Goal: Transaction & Acquisition: Purchase product/service

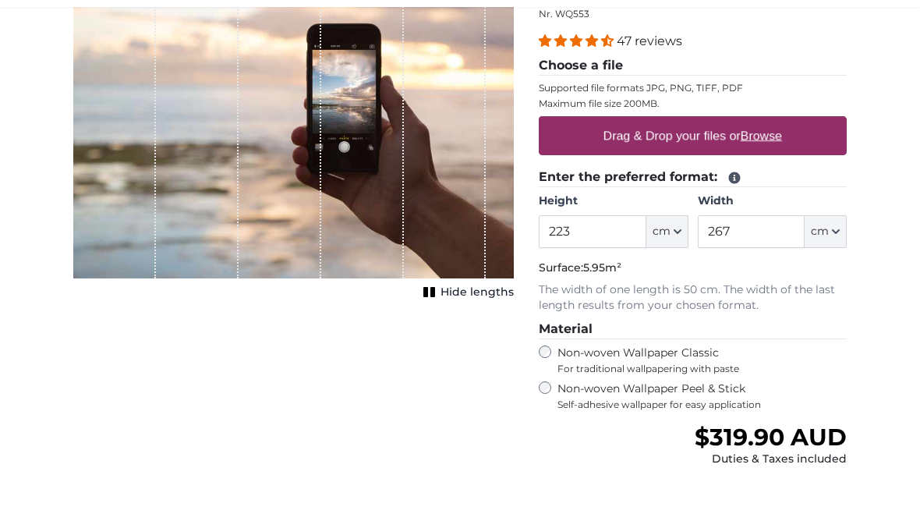
type input "223"
click at [831, 287] on button "cm" at bounding box center [825, 283] width 42 height 33
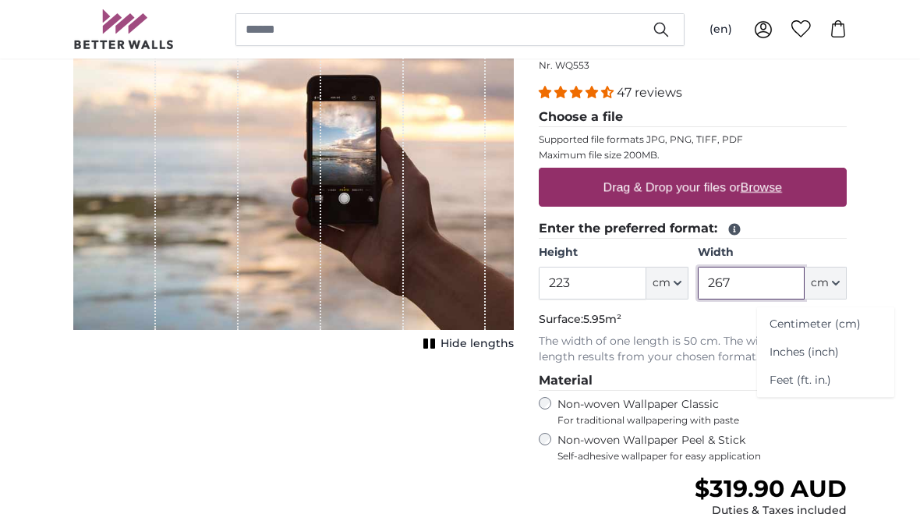
click at [724, 285] on input "267" at bounding box center [751, 283] width 107 height 33
click at [731, 291] on input "267" at bounding box center [751, 283] width 107 height 33
type input "2"
type input "444"
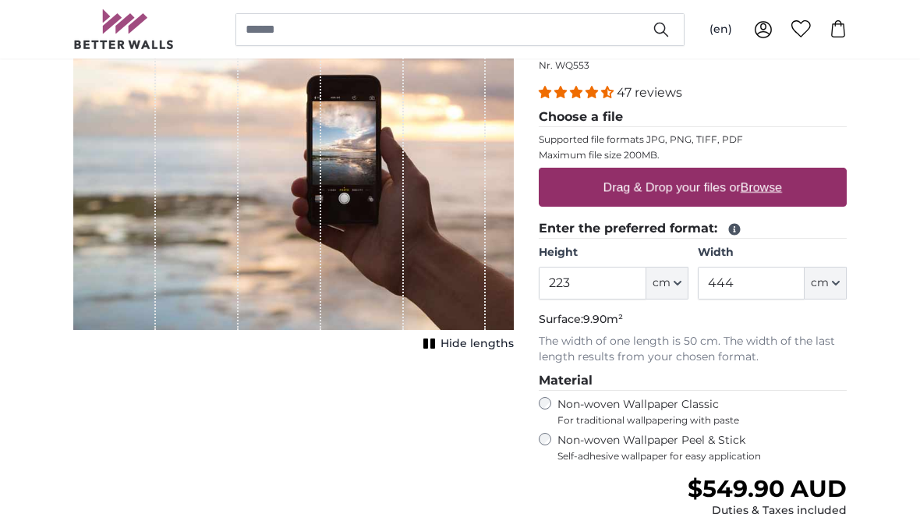
click at [687, 186] on label "Drag & Drop your files or Browse" at bounding box center [692, 186] width 191 height 31
click at [687, 172] on input "Drag & Drop your files or Browse" at bounding box center [693, 170] width 308 height 5
click at [776, 196] on label "Drag & Drop your files or Browse" at bounding box center [692, 186] width 191 height 31
click at [776, 172] on input "Drag & Drop your files or Browse" at bounding box center [693, 170] width 308 height 5
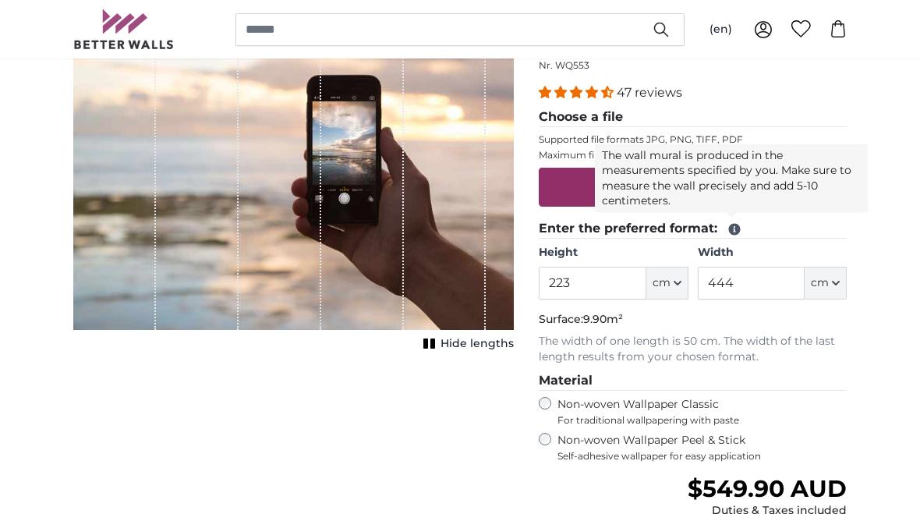
click at [737, 228] on icon at bounding box center [735, 230] width 12 height 12
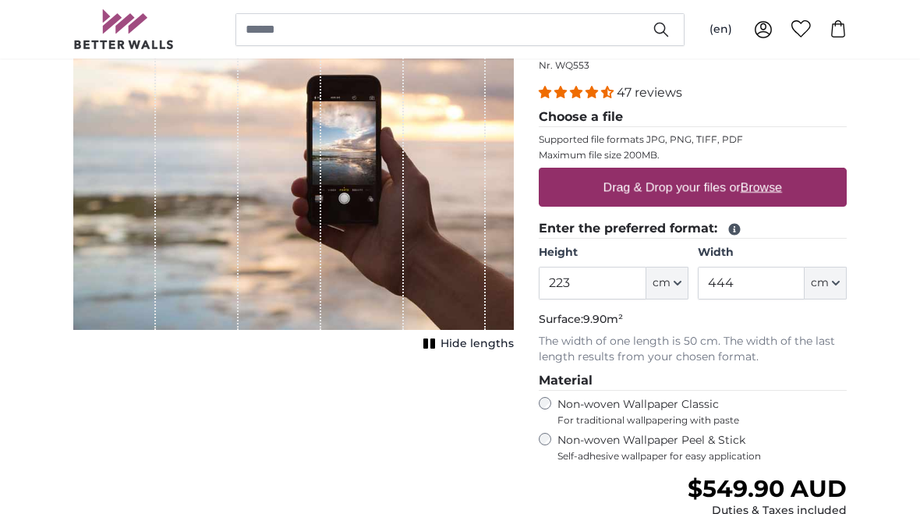
click at [649, 182] on label "Drag & Drop your files or Browse" at bounding box center [692, 186] width 191 height 31
click at [649, 172] on input "Drag & Drop your files or Browse" at bounding box center [693, 170] width 308 height 5
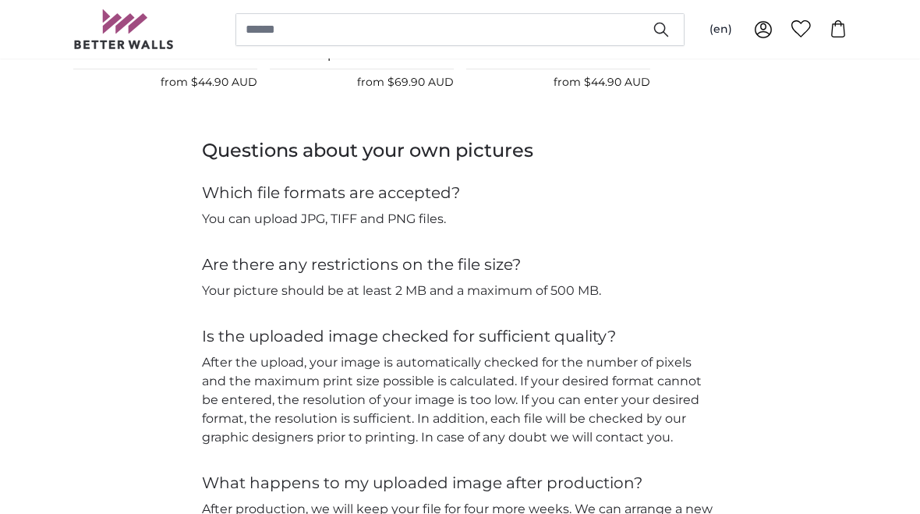
scroll to position [1819, 0]
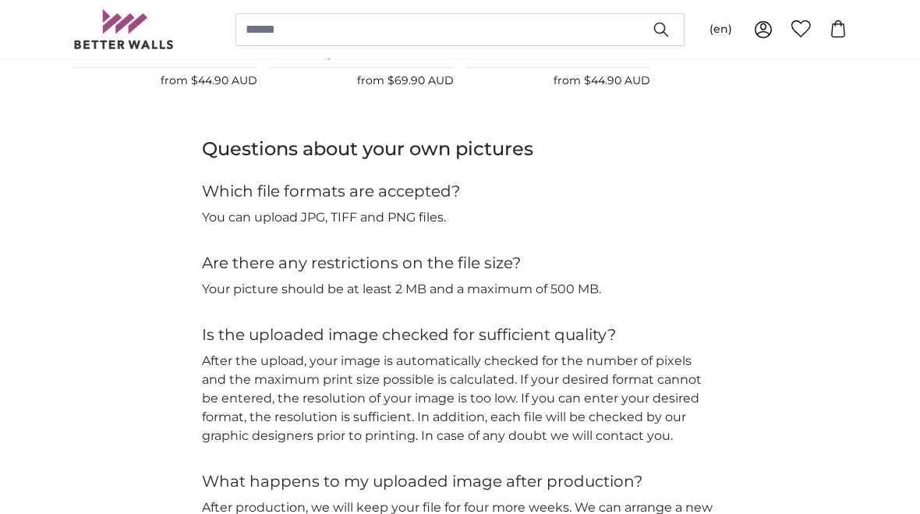
click at [781, 447] on div "Questions about your own pictures Which file formats are accepted? You can uplo…" at bounding box center [460, 399] width 798 height 527
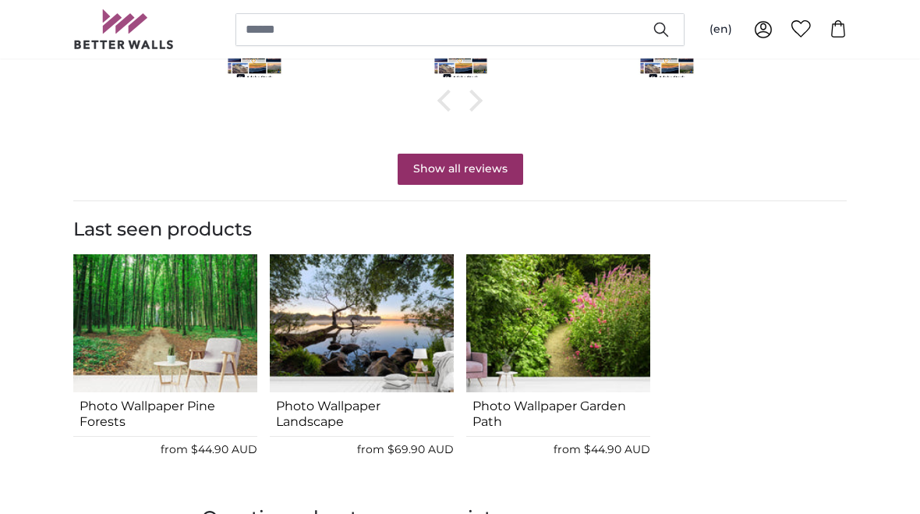
scroll to position [1448, 0]
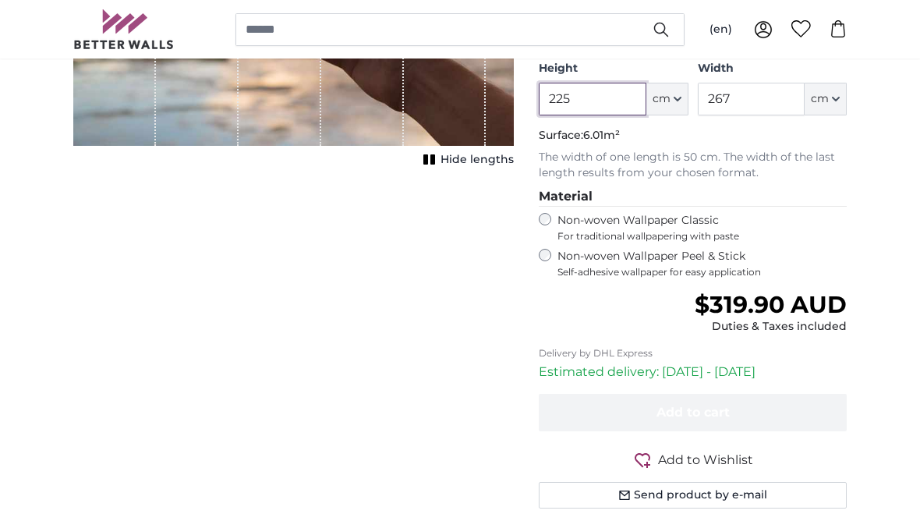
type input "225"
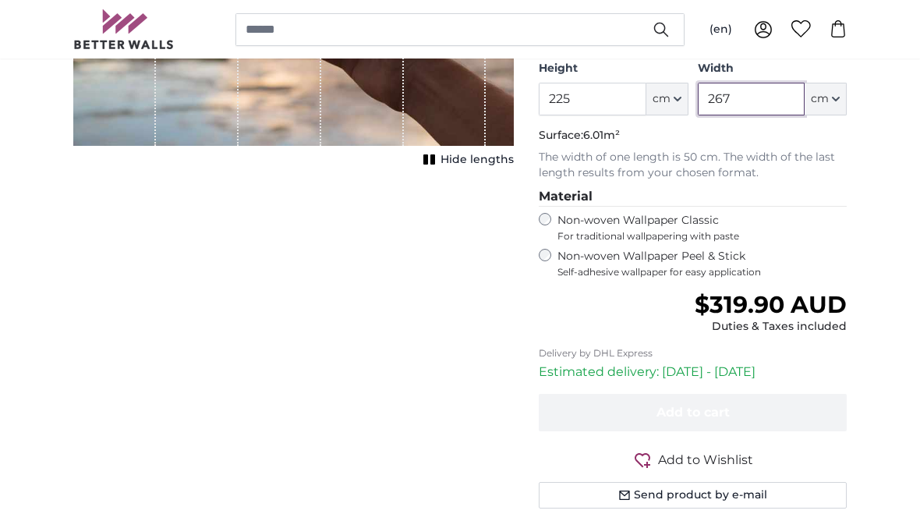
click at [765, 103] on input "267" at bounding box center [751, 99] width 107 height 33
type input "2"
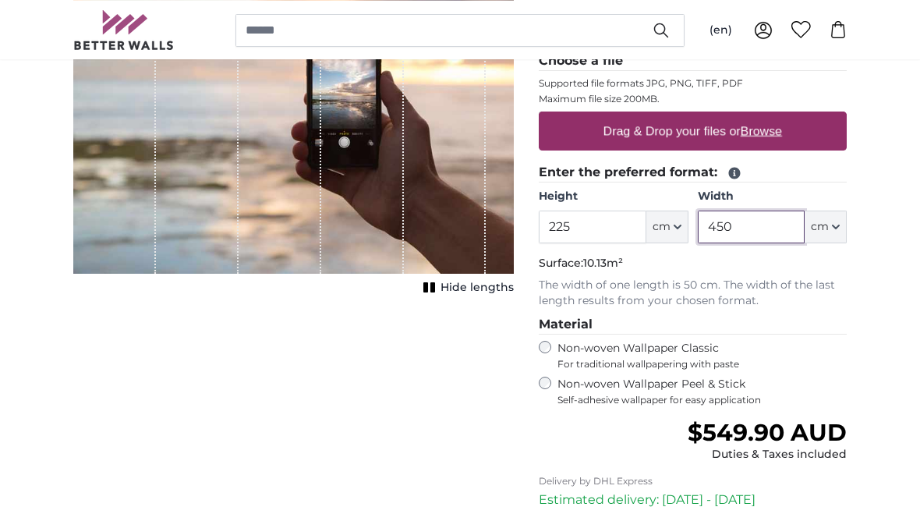
scroll to position [249, 0]
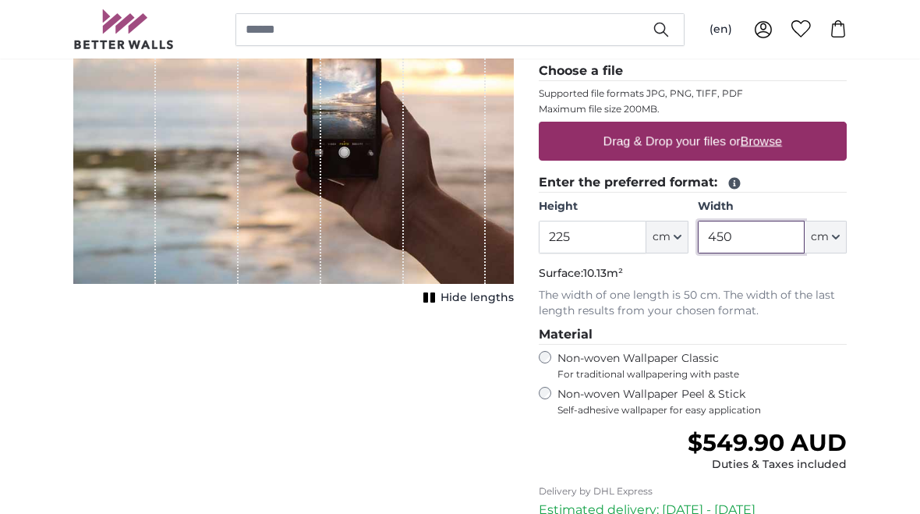
type input "450"
click at [760, 141] on u "Browse" at bounding box center [761, 140] width 41 height 13
click at [760, 126] on input "Drag & Drop your files or Browse" at bounding box center [693, 124] width 308 height 5
click at [624, 143] on label "Drag & Drop your files or Browse" at bounding box center [692, 141] width 191 height 31
click at [624, 126] on input "Drag & Drop your files or Browse" at bounding box center [693, 124] width 308 height 5
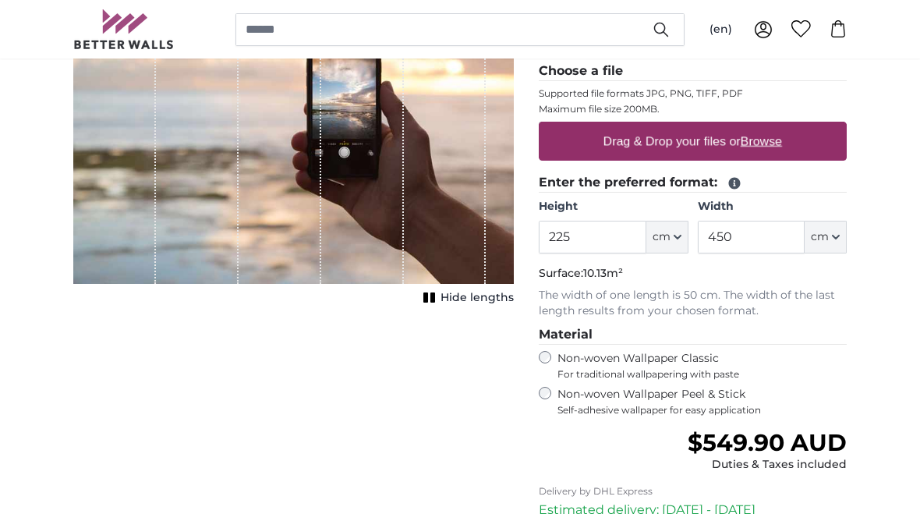
click at [697, 140] on label "Drag & Drop your files or Browse" at bounding box center [692, 141] width 191 height 31
click at [697, 126] on input "Drag & Drop your files or Browse" at bounding box center [693, 124] width 308 height 5
click at [382, 483] on div "Cancel Crop image Hide lengths" at bounding box center [293, 318] width 465 height 730
click at [699, 139] on label "Drag & Drop your files or Browse" at bounding box center [692, 141] width 191 height 31
click at [699, 126] on input "Drag & Drop your files or Browse" at bounding box center [693, 124] width 308 height 5
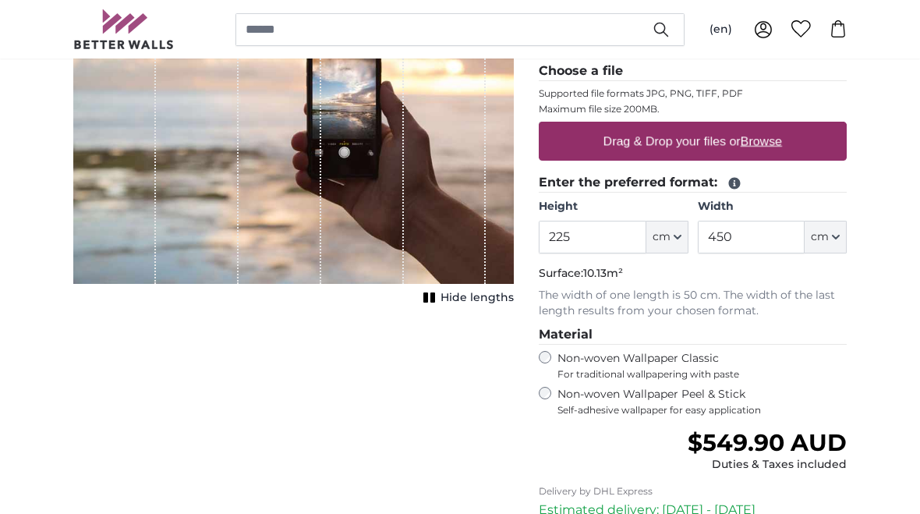
type input "**********"
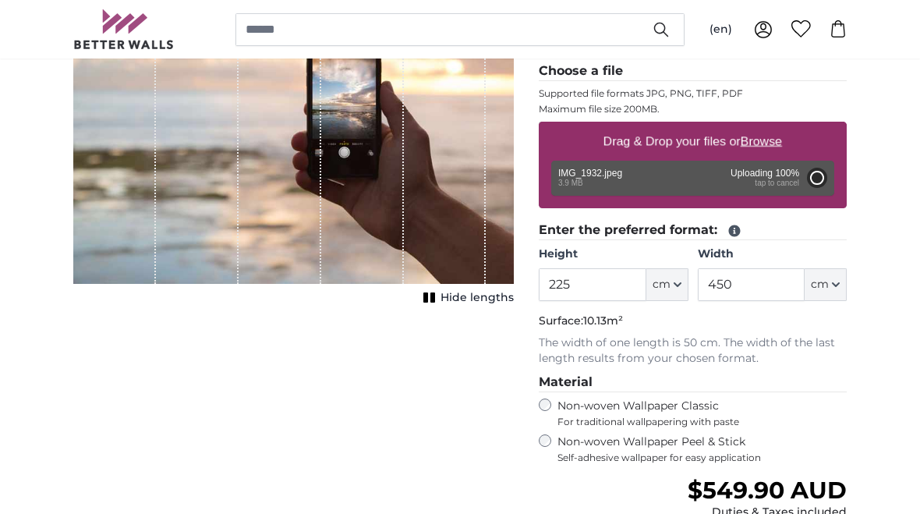
type input "186"
type input "331.1"
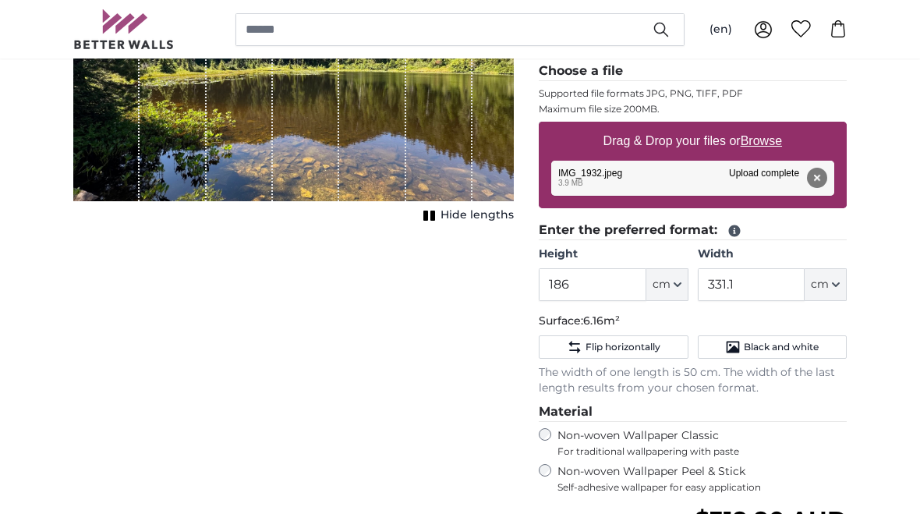
click at [461, 214] on span "Hide lengths" at bounding box center [476, 215] width 73 height 16
click at [677, 281] on icon "button" at bounding box center [677, 285] width 8 height 8
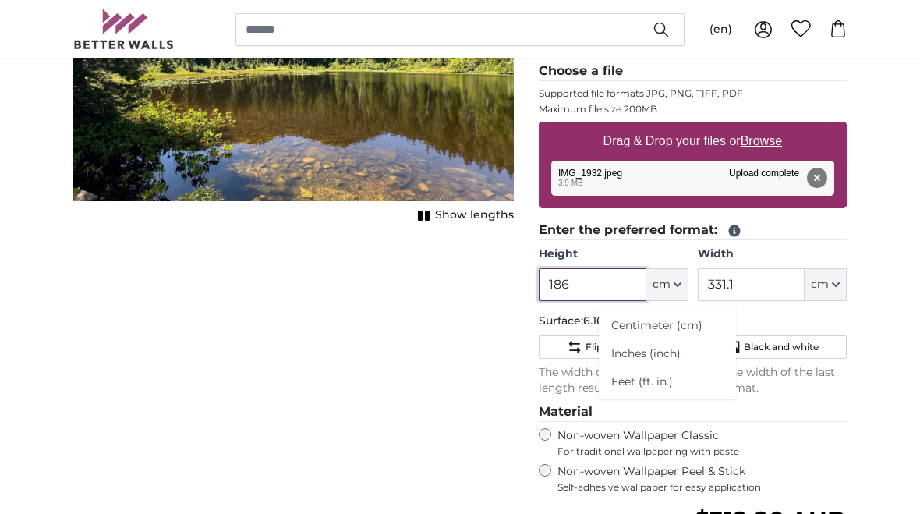
click at [571, 281] on input "186" at bounding box center [592, 284] width 107 height 33
type input "1"
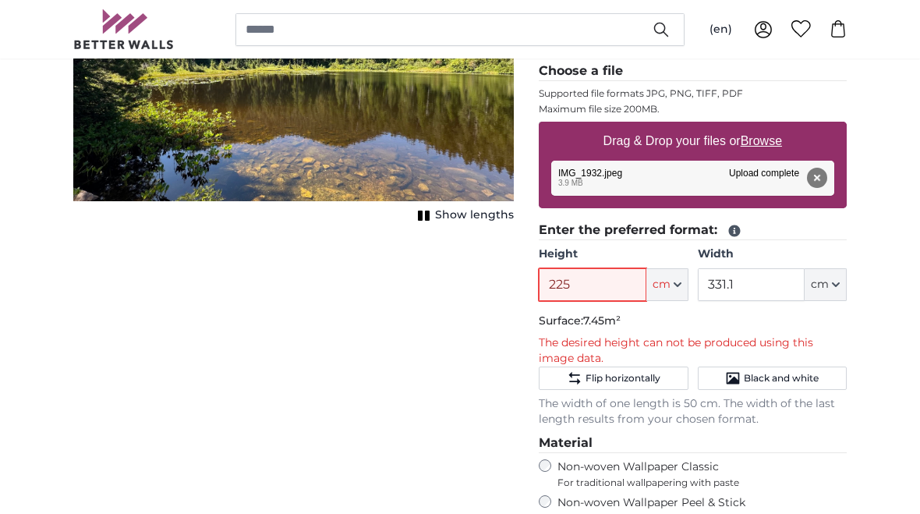
type input "225"
click at [747, 286] on input "331.1" at bounding box center [751, 284] width 107 height 33
type input "3"
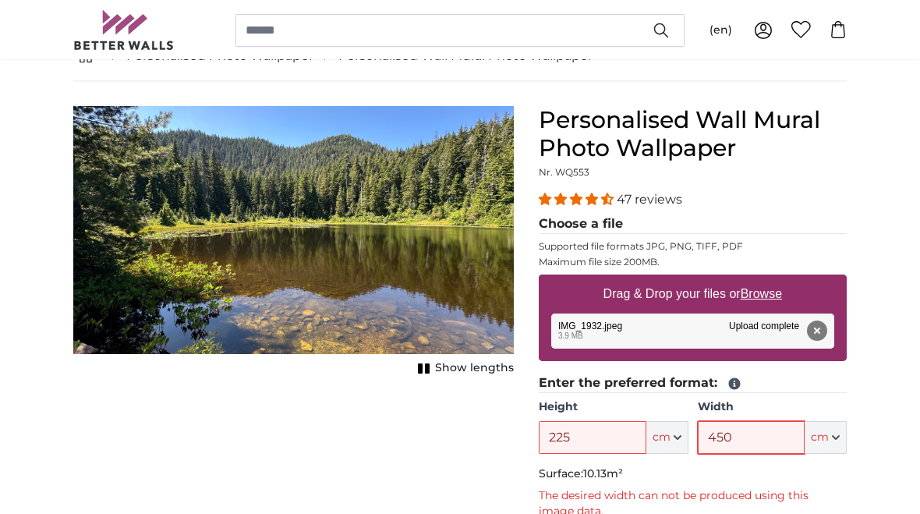
scroll to position [95, 0]
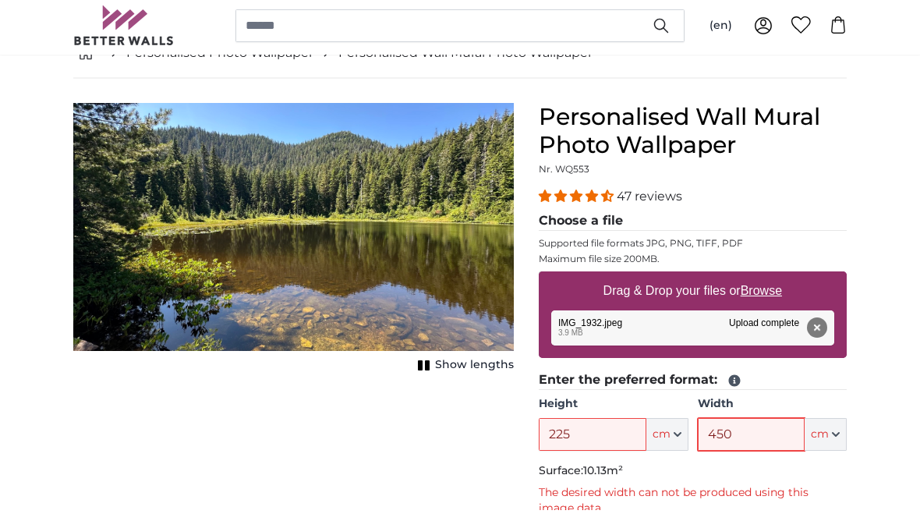
type input "450"
click at [596, 428] on input "225" at bounding box center [592, 438] width 107 height 33
type input "210"
click at [758, 434] on input "450" at bounding box center [751, 438] width 107 height 33
type input "420"
